Goal: Task Accomplishment & Management: Manage account settings

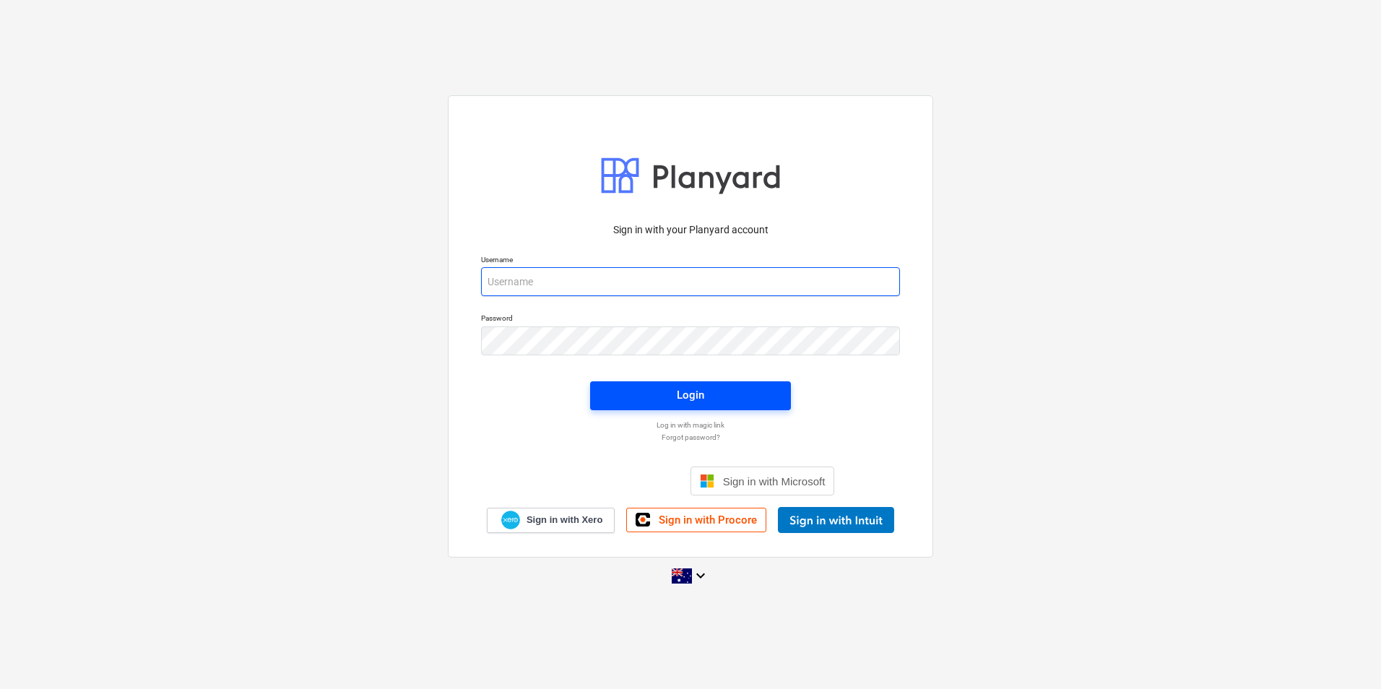
type input "[EMAIL_ADDRESS][DOMAIN_NAME]"
click at [716, 394] on span "Login" at bounding box center [691, 395] width 166 height 19
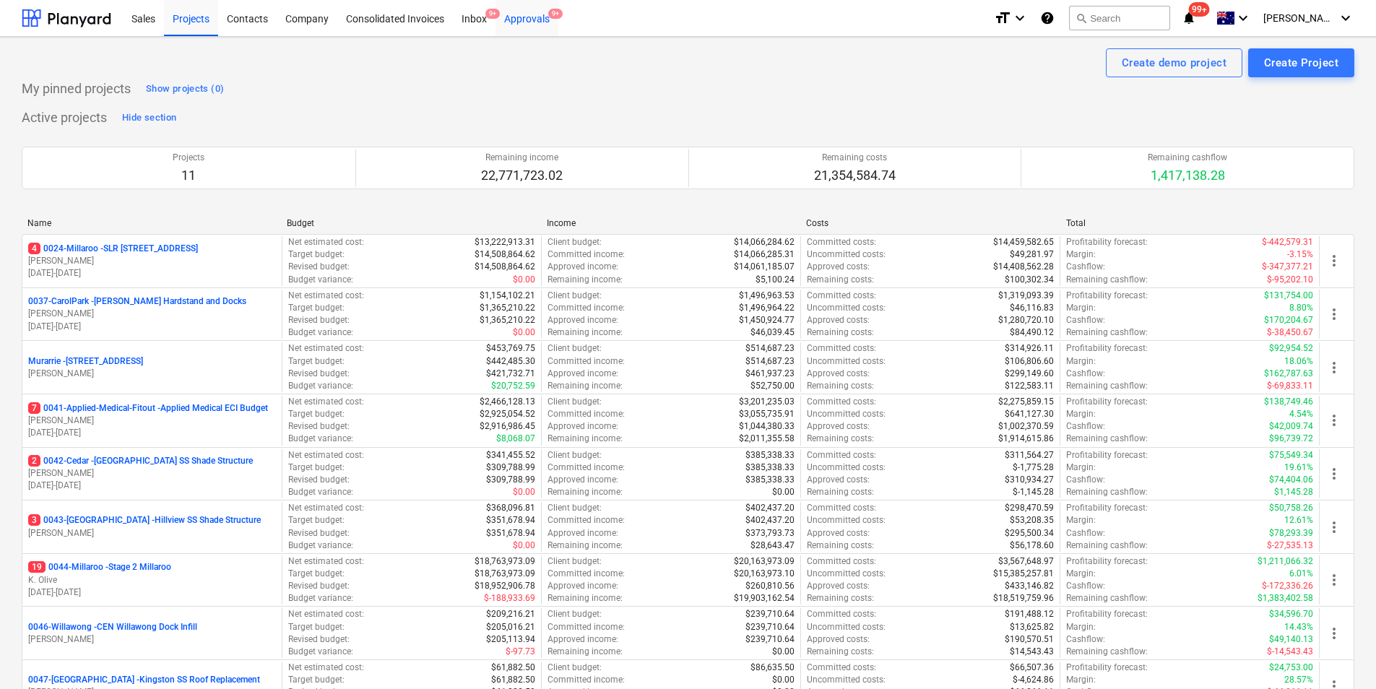
click at [530, 17] on div "Approvals 9+" at bounding box center [527, 17] width 63 height 37
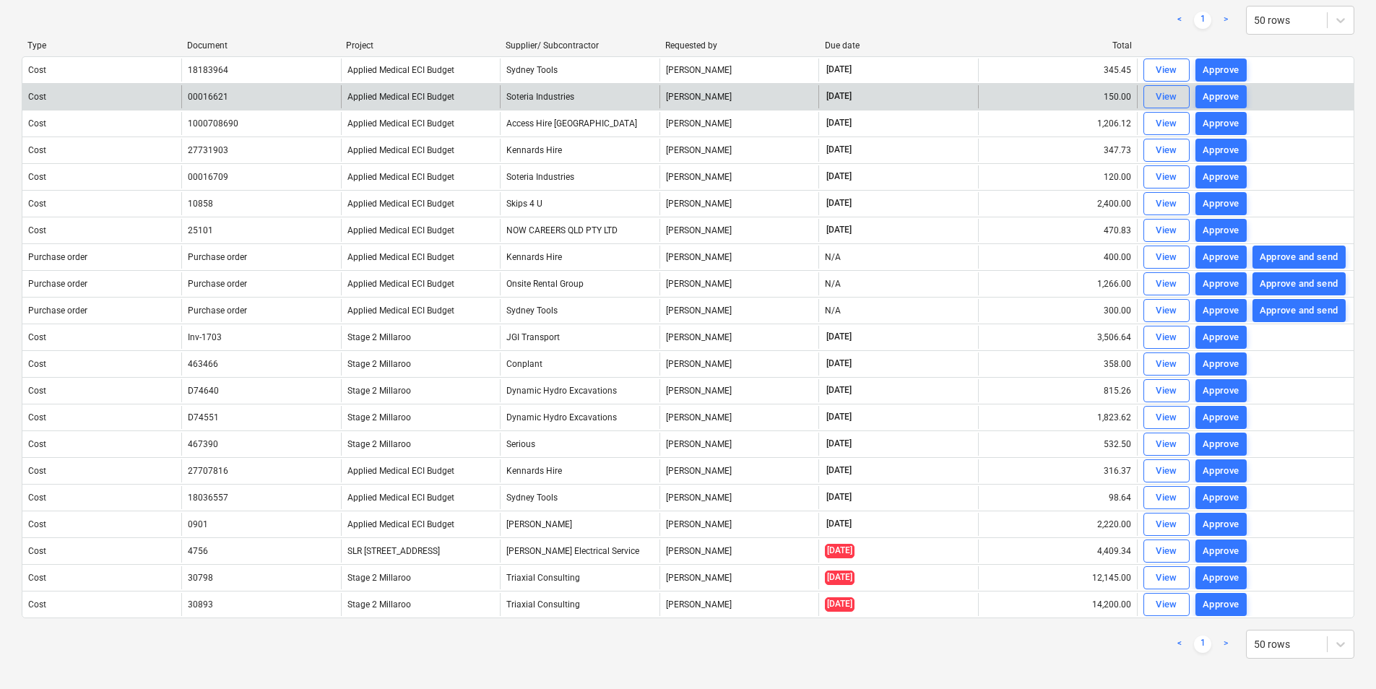
scroll to position [118, 0]
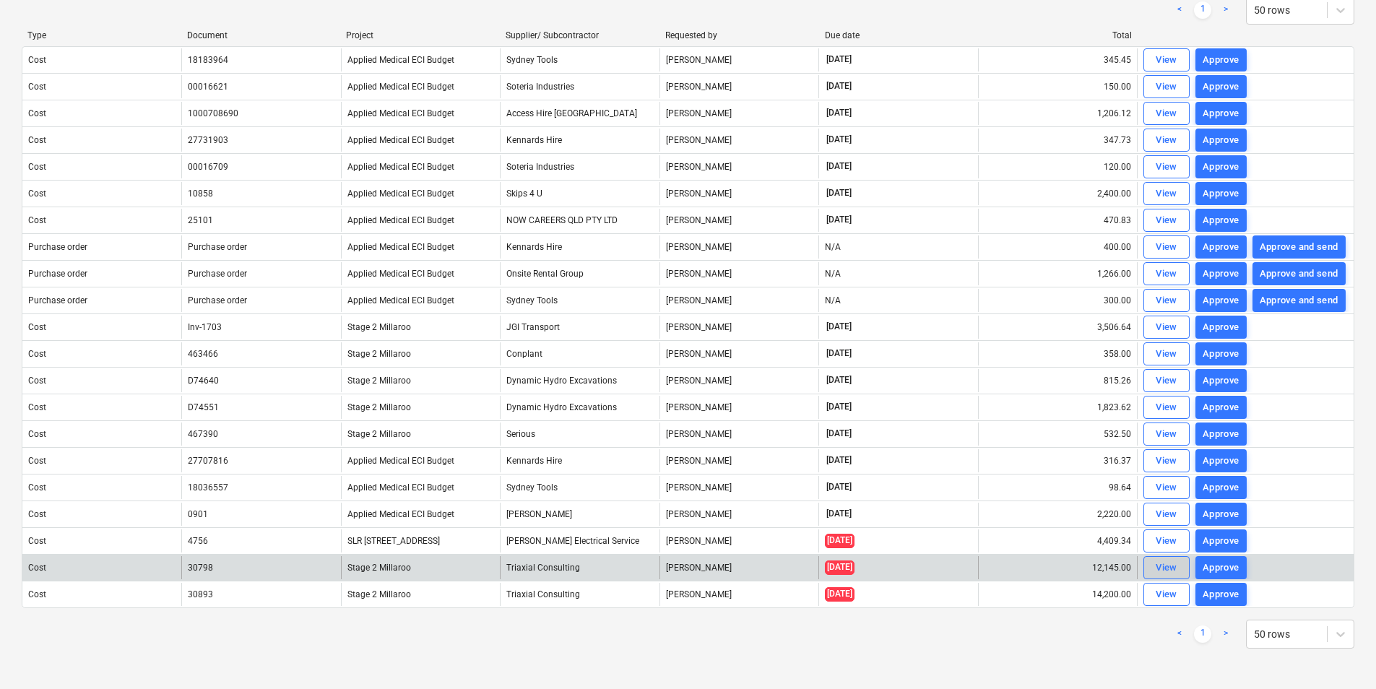
click at [1167, 566] on div "View" at bounding box center [1167, 568] width 22 height 17
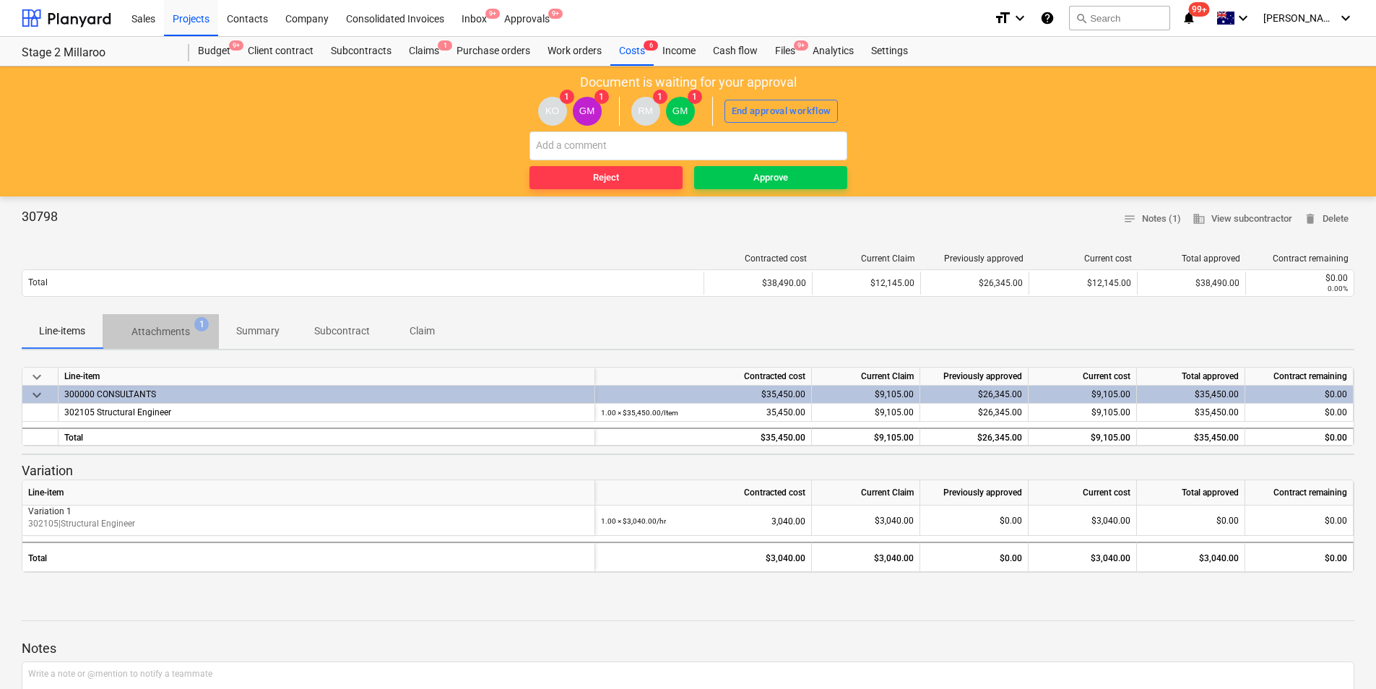
click at [175, 335] on p "Attachments" at bounding box center [160, 331] width 59 height 15
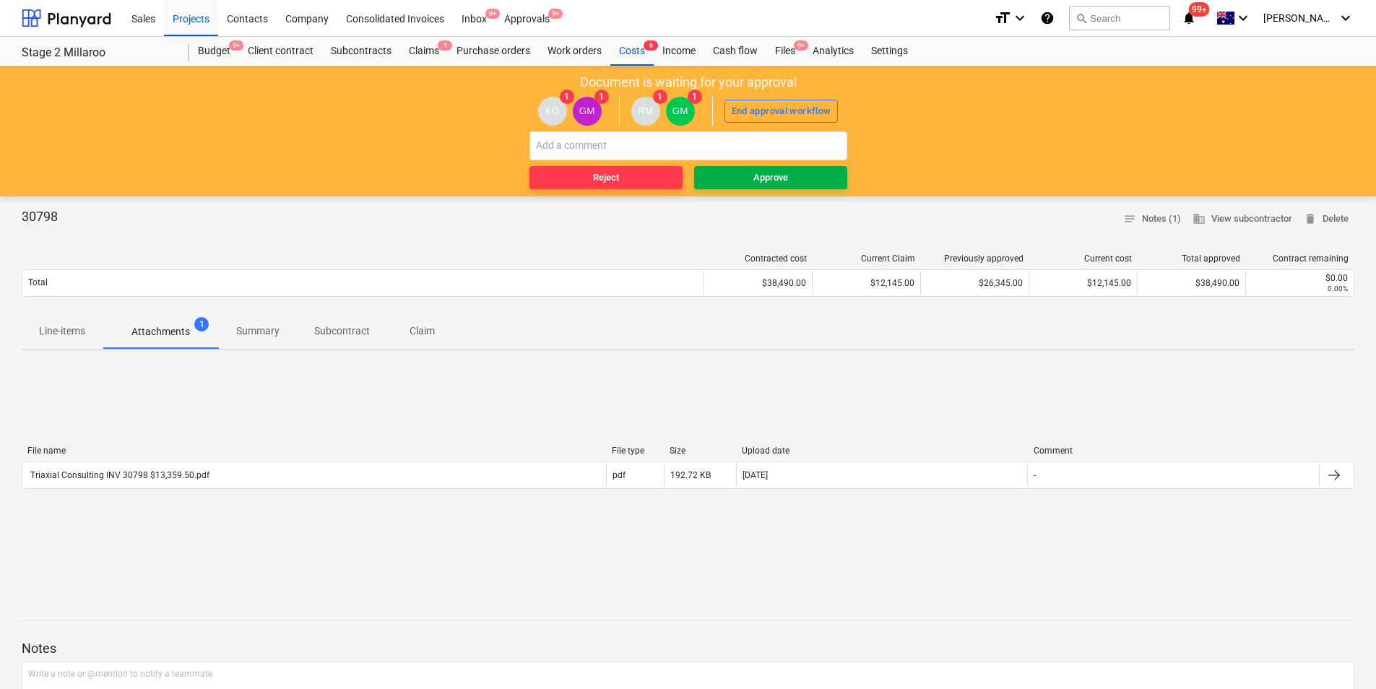
click at [725, 175] on span "Approve" at bounding box center [771, 178] width 142 height 17
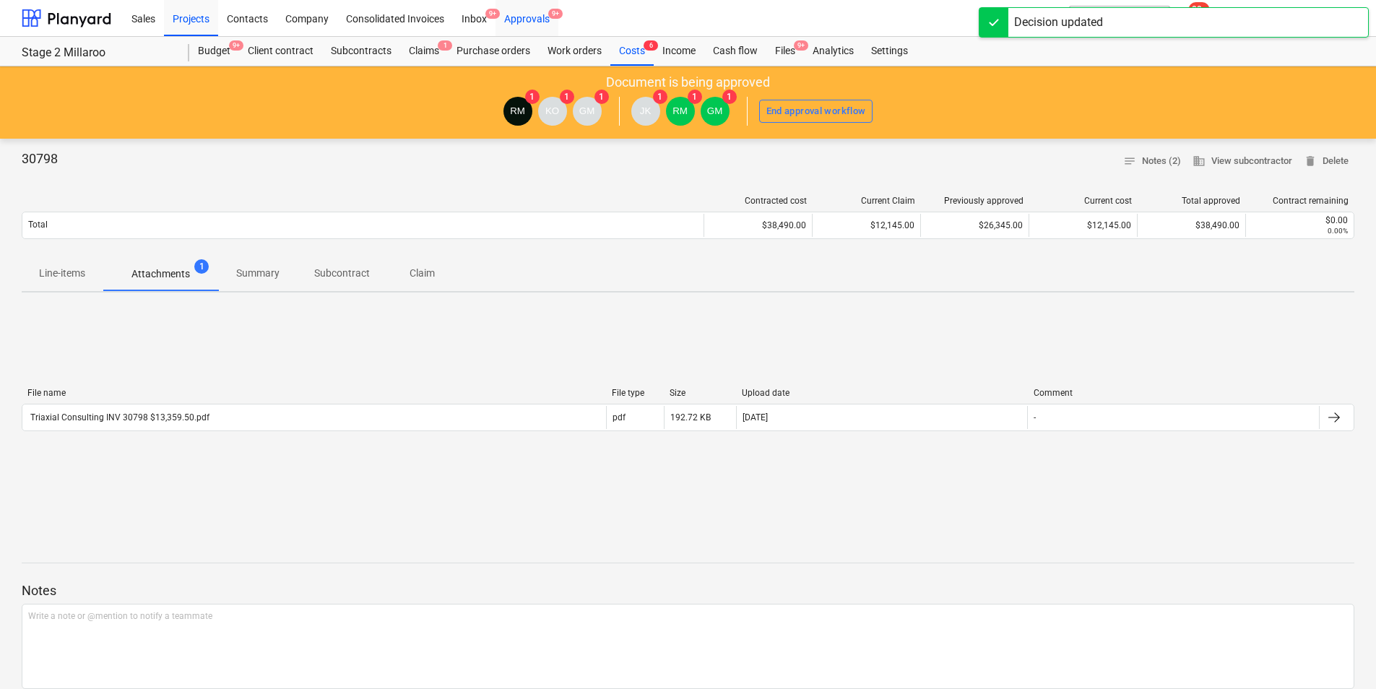
click at [532, 22] on div "Approvals 9+" at bounding box center [527, 17] width 63 height 37
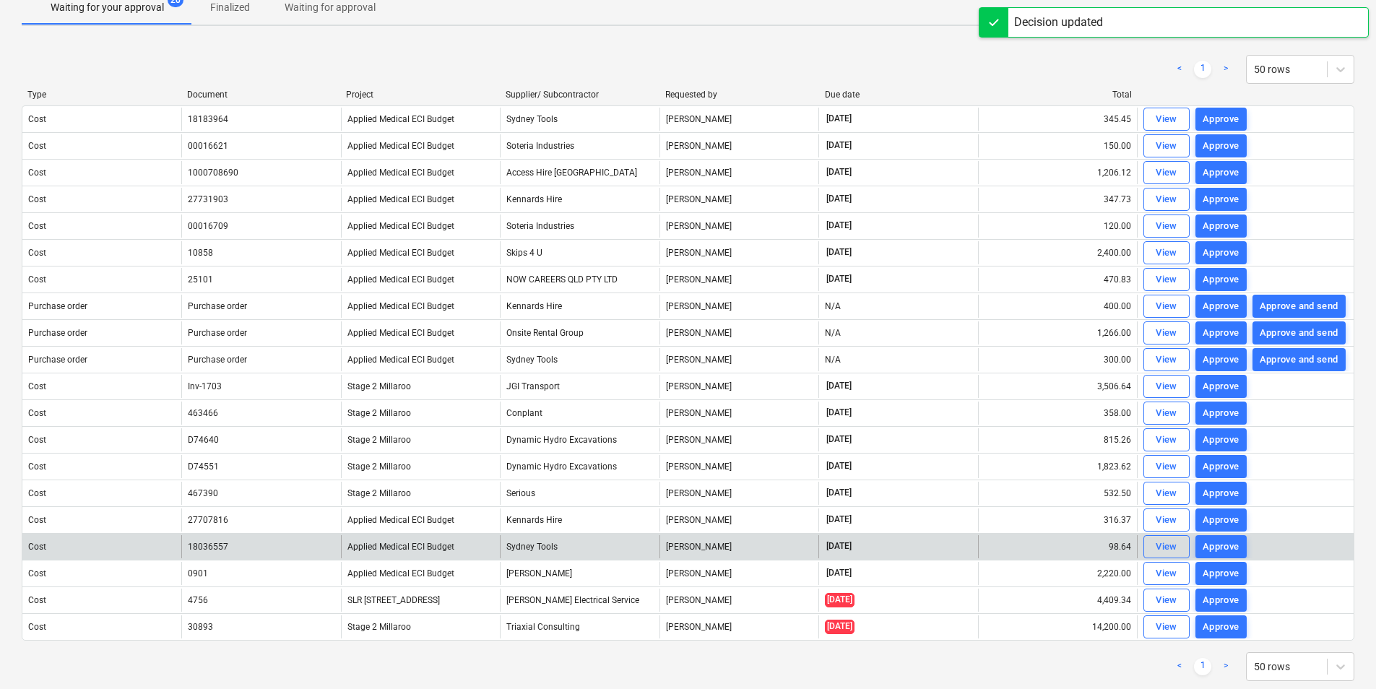
scroll to position [91, 0]
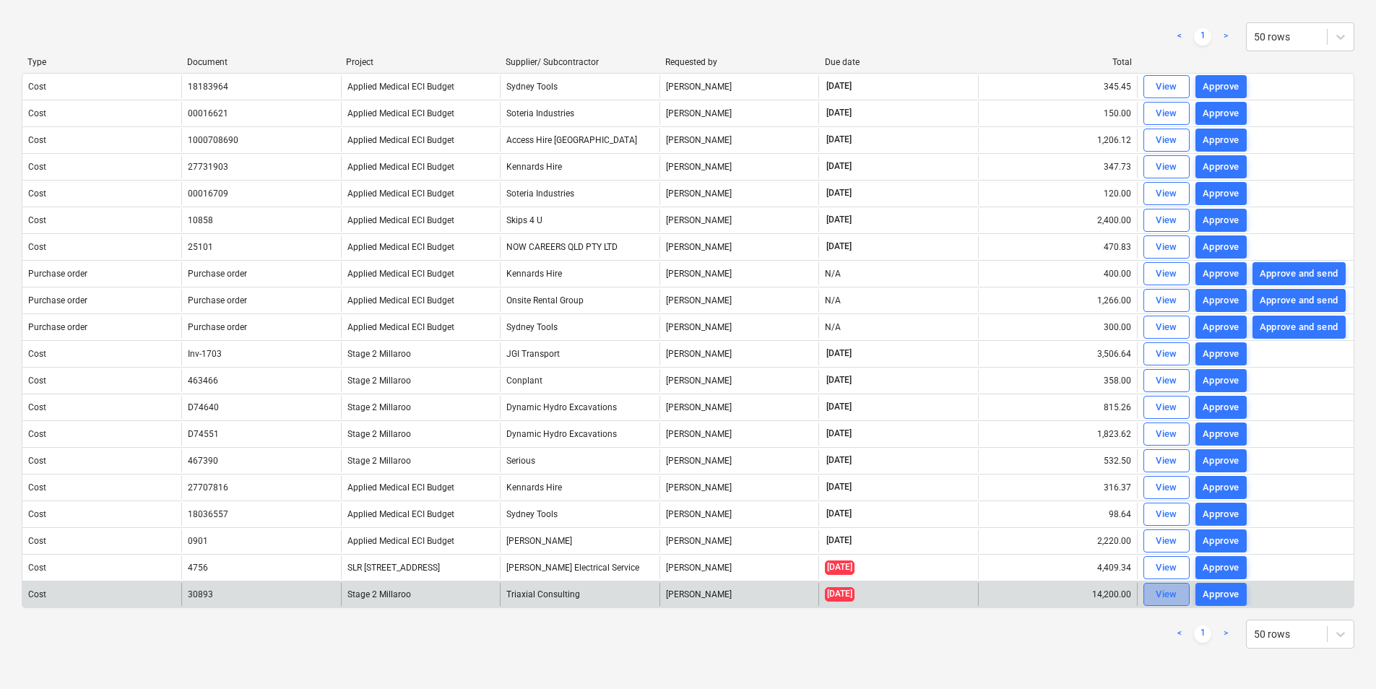
click at [1173, 592] on div "View" at bounding box center [1167, 595] width 22 height 17
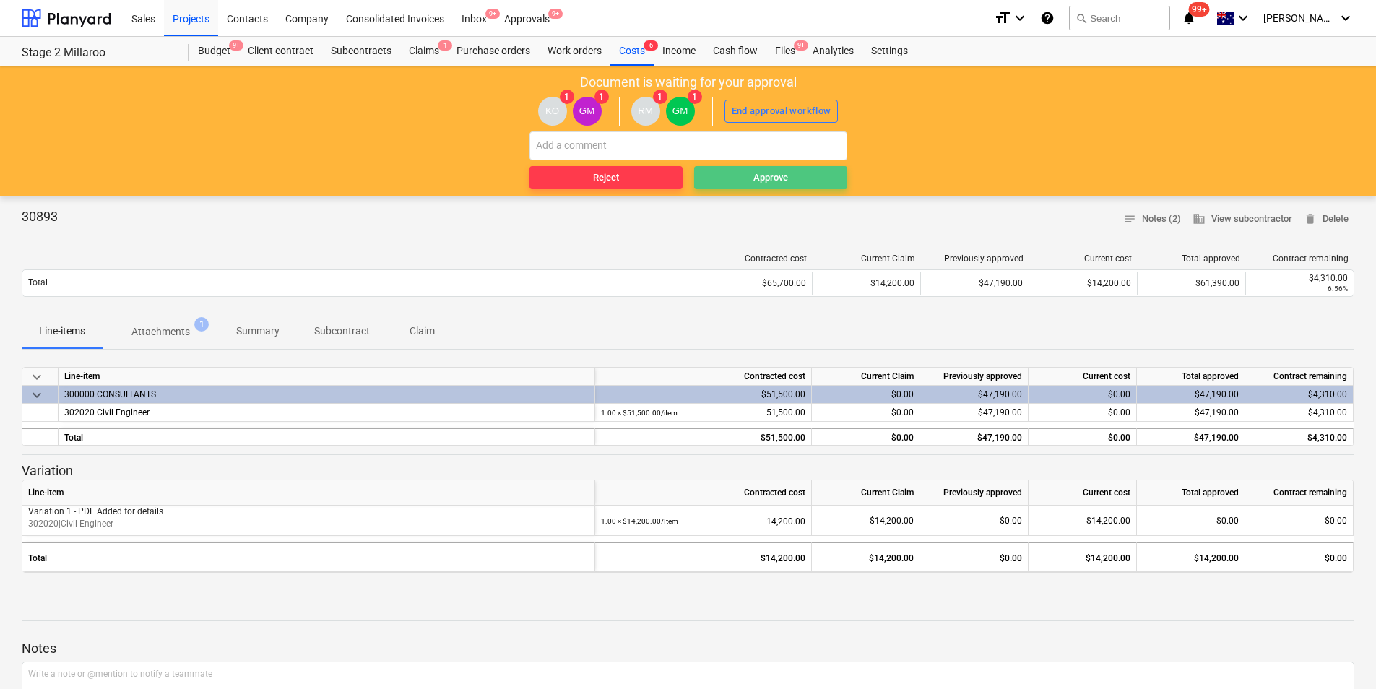
click at [826, 173] on span "Approve" at bounding box center [771, 178] width 142 height 17
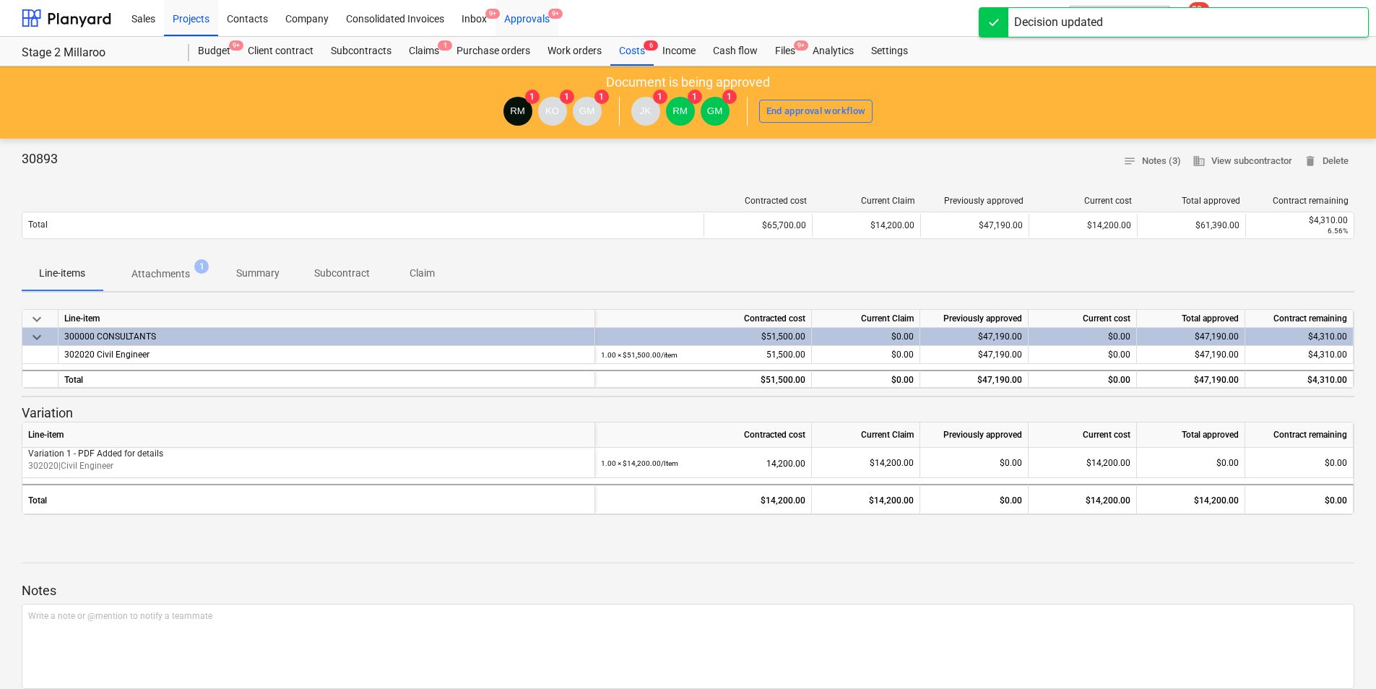
click at [525, 17] on div "Approvals 9+" at bounding box center [527, 17] width 63 height 37
